Goal: Task Accomplishment & Management: Complete application form

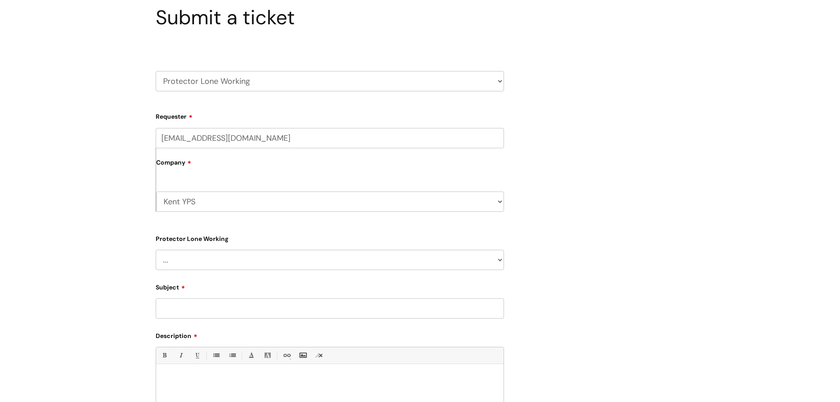
scroll to position [88, 0]
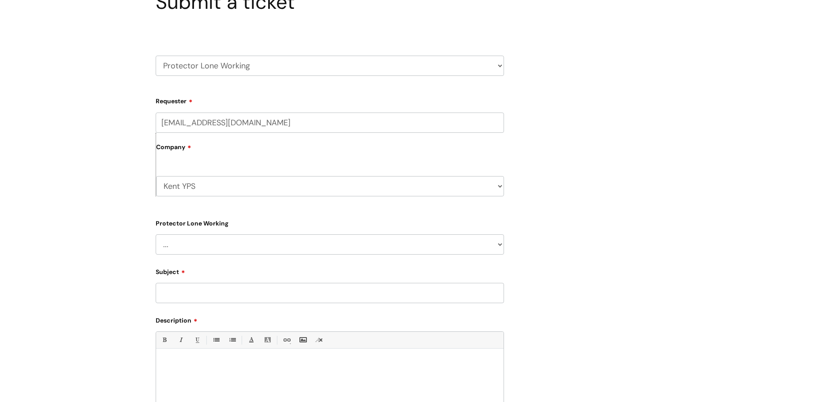
click at [232, 148] on label "Company" at bounding box center [330, 150] width 348 height 20
click at [204, 153] on label "Company" at bounding box center [330, 150] width 348 height 20
click at [164, 169] on div "Kent YPS WithYou Current Staff" at bounding box center [330, 181] width 348 height 29
click at [188, 243] on select "... Changes for Lone Working staff General enquiries" at bounding box center [330, 244] width 348 height 20
select select "Changes for Lone Working staff"
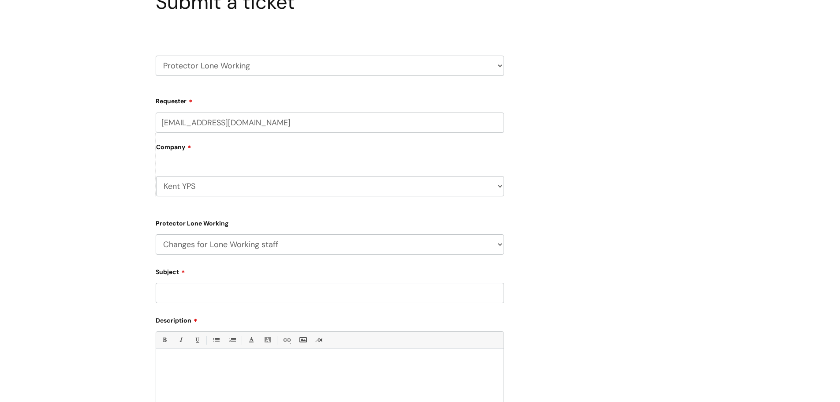
click at [156, 234] on select "... Changes for Lone Working staff General enquiries" at bounding box center [330, 244] width 348 height 20
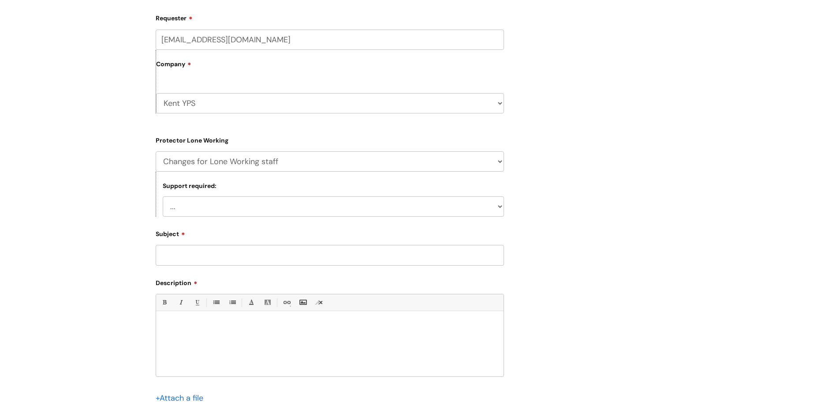
scroll to position [176, 0]
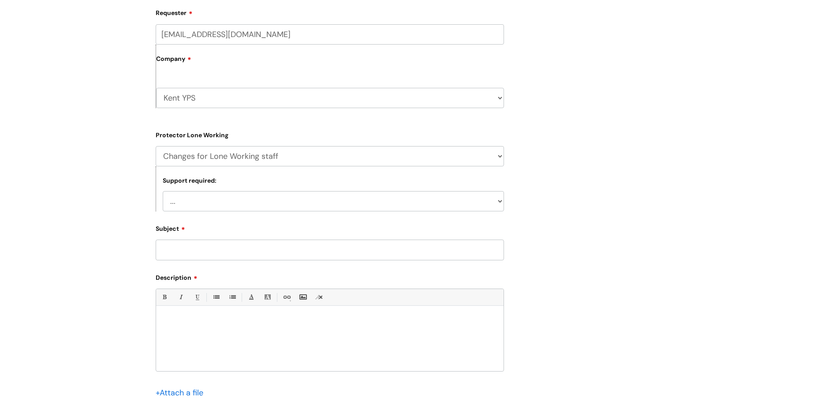
click at [293, 200] on select "... New user required Username/Password support" at bounding box center [333, 201] width 341 height 20
click at [610, 189] on div "Submit a ticket HR / People IT and Support Clinical Drug Alerts Finance Account…" at bounding box center [420, 178] width 543 height 553
click at [266, 260] on input "Subject" at bounding box center [330, 250] width 348 height 20
type input "removal of following staff from vatix please"
click at [184, 319] on p at bounding box center [330, 321] width 334 height 8
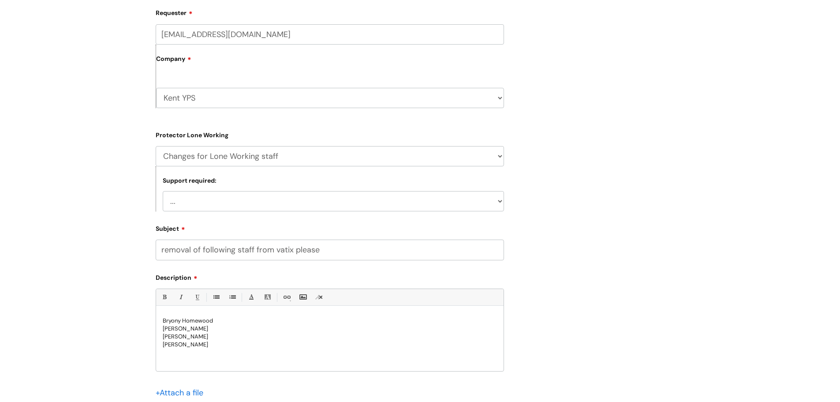
click at [172, 331] on p "[PERSON_NAME]" at bounding box center [330, 329] width 334 height 8
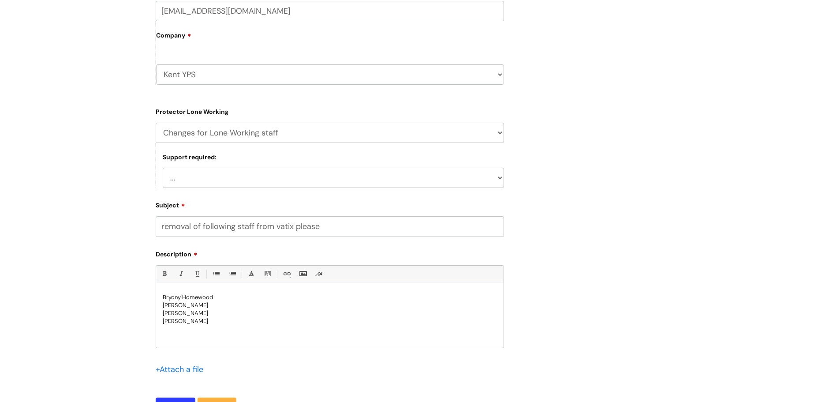
scroll to position [221, 0]
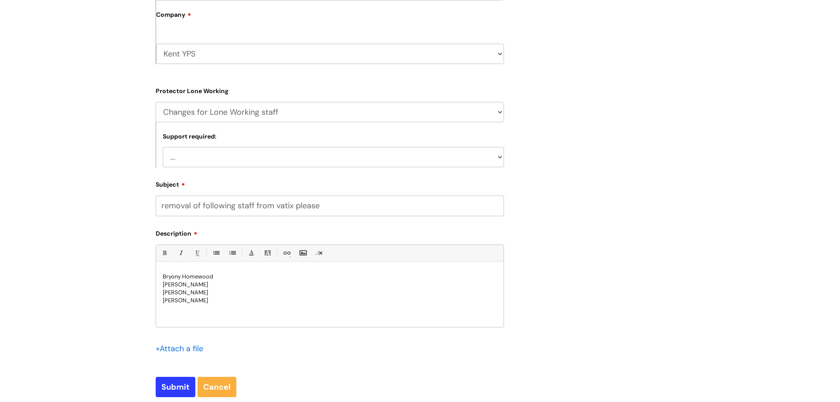
click at [178, 311] on p at bounding box center [330, 308] width 334 height 8
click at [337, 206] on input "removal of following staff from vatix please" at bounding box center [330, 205] width 348 height 20
type input "removal of following staff from vatix please ([PERSON_NAME] persons service)"
click at [221, 277] on p "Bryony Homewood" at bounding box center [330, 277] width 334 height 8
click at [224, 286] on p "[PERSON_NAME]" at bounding box center [330, 285] width 334 height 8
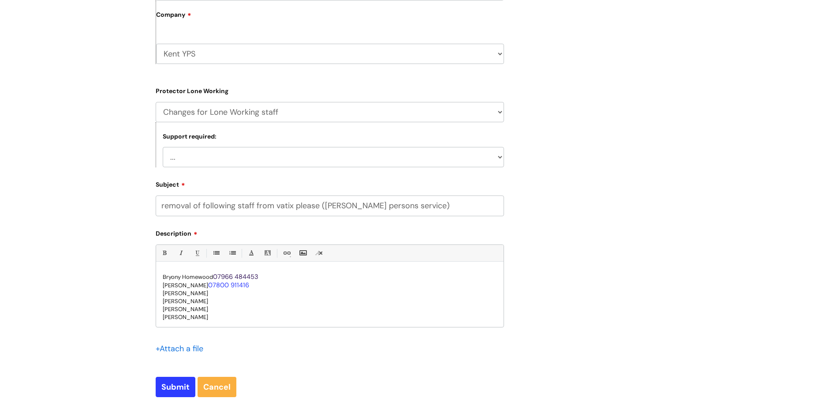
click at [207, 296] on p "[PERSON_NAME]" at bounding box center [330, 293] width 334 height 8
click at [219, 301] on p "[PERSON_NAME]" at bounding box center [330, 301] width 334 height 8
click at [214, 310] on p "[PERSON_NAME]" at bounding box center [330, 309] width 334 height 8
click at [210, 321] on p "[PERSON_NAME]" at bounding box center [330, 317] width 334 height 8
click at [170, 388] on input "Submit" at bounding box center [176, 387] width 40 height 20
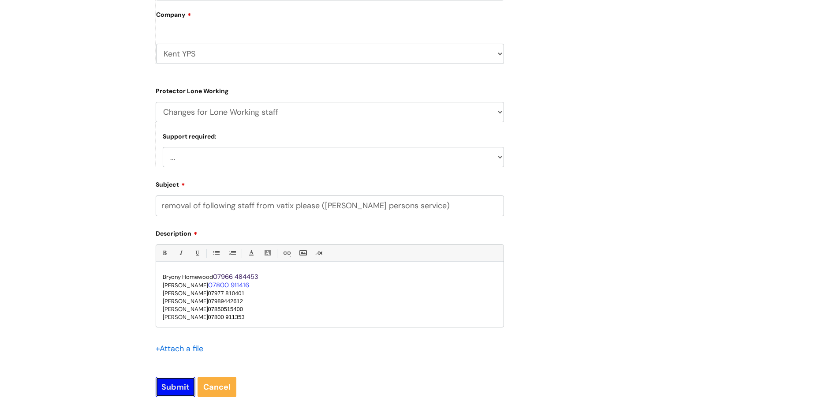
type input "Please Wait..."
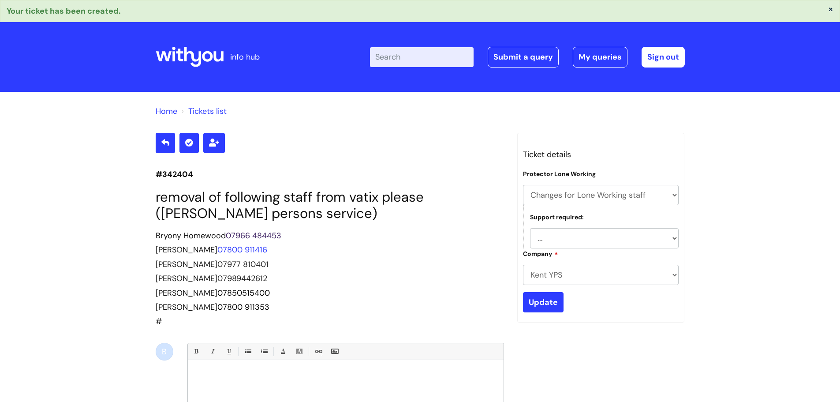
select select "Changes for Lone Working staff"
